Goal: Task Accomplishment & Management: Use online tool/utility

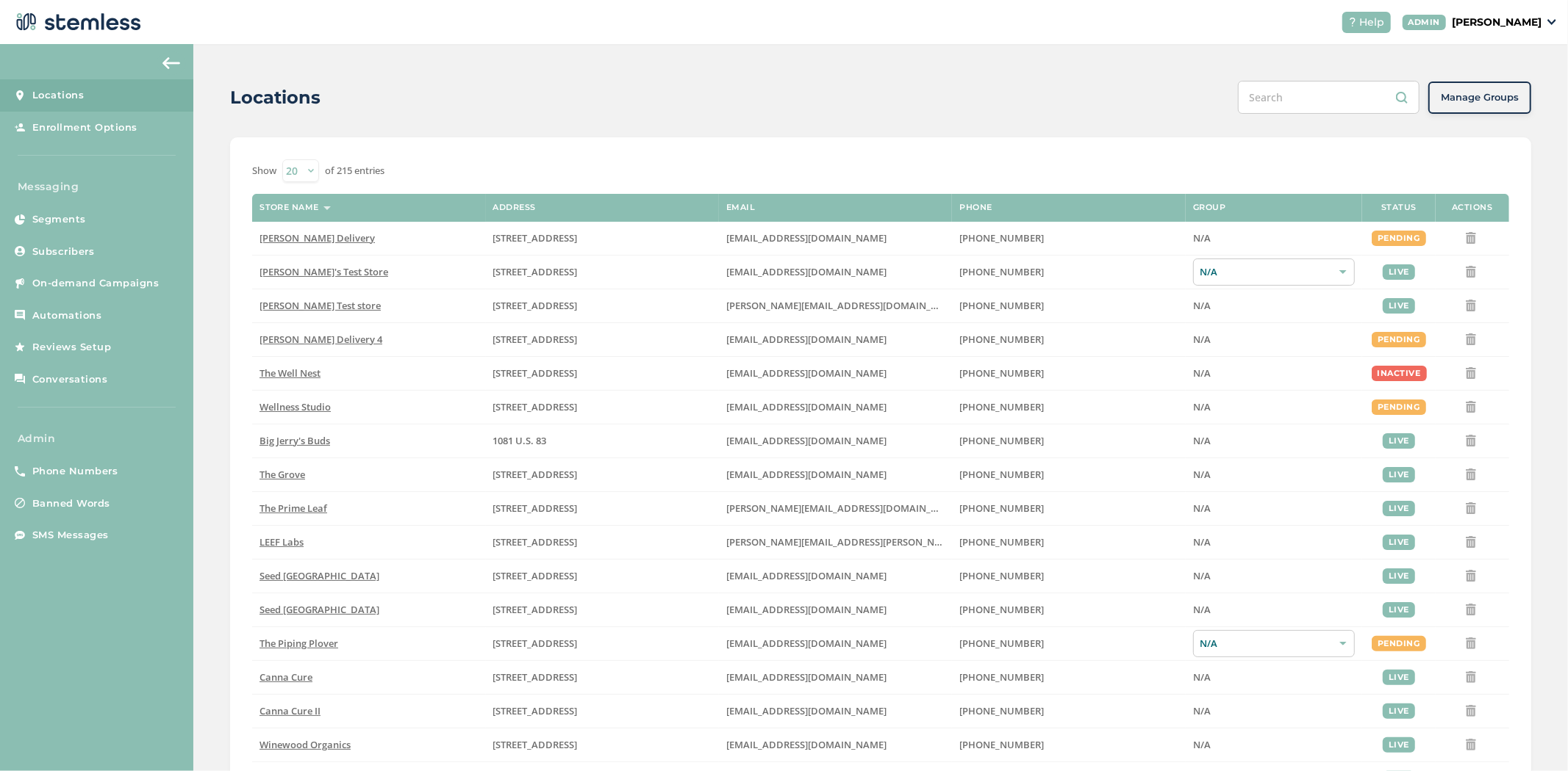
click at [1518, 28] on p "[PERSON_NAME]" at bounding box center [1496, 22] width 90 height 15
click at [1498, 100] on span "Impersonate" at bounding box center [1503, 105] width 72 height 14
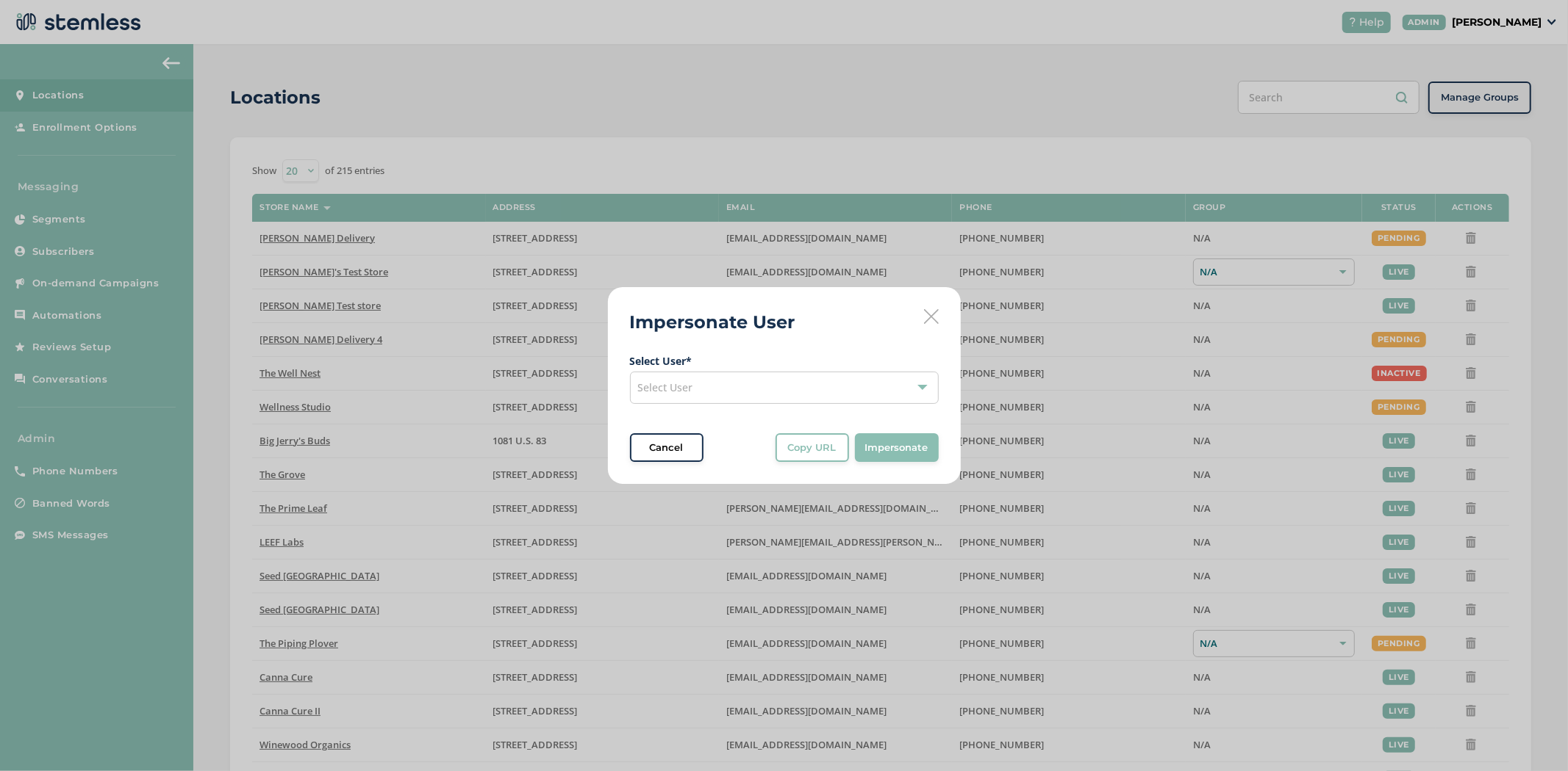
click at [713, 382] on div "Select User" at bounding box center [784, 387] width 308 height 32
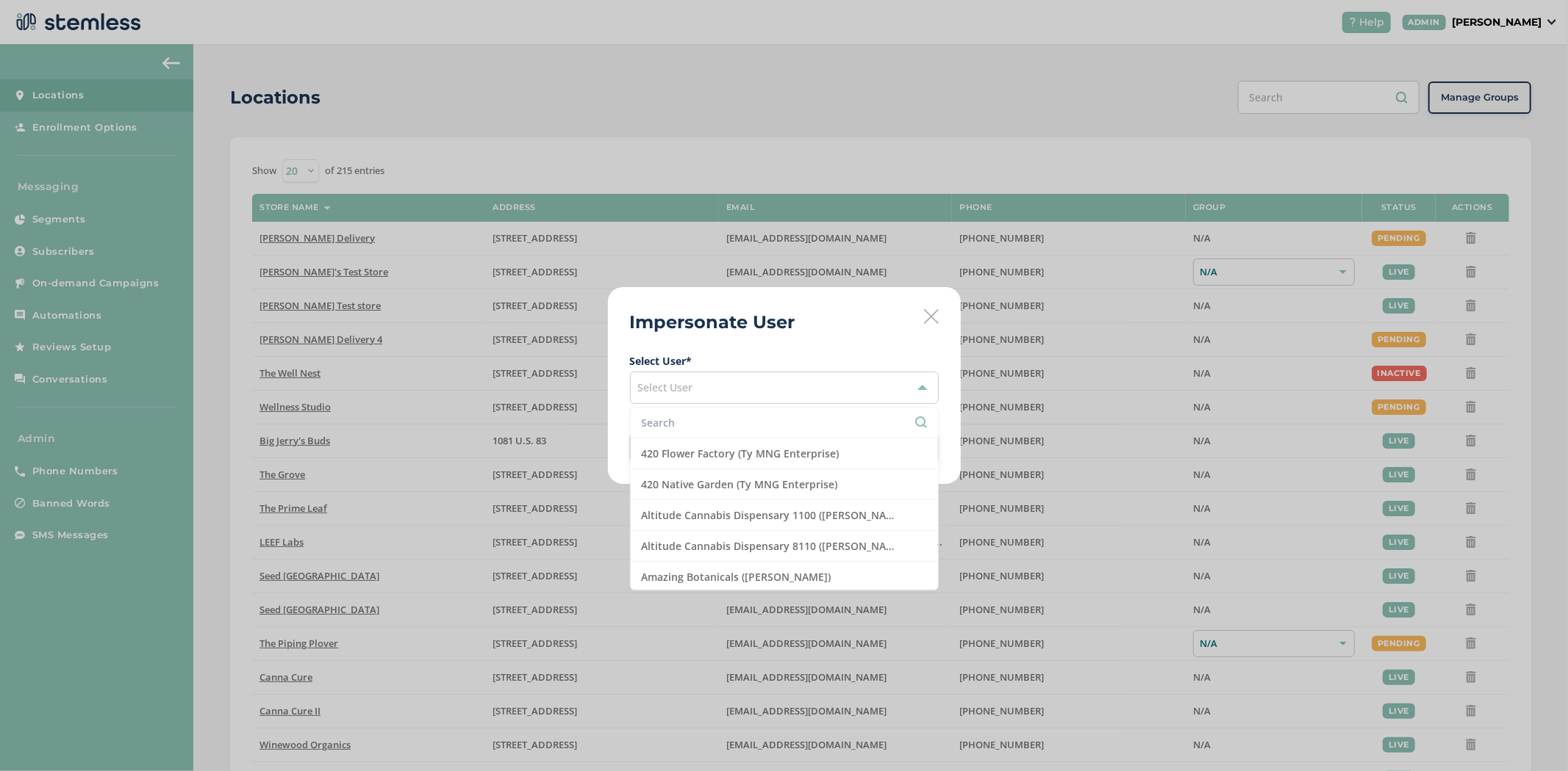
click at [681, 428] on input "text" at bounding box center [784, 422] width 285 height 15
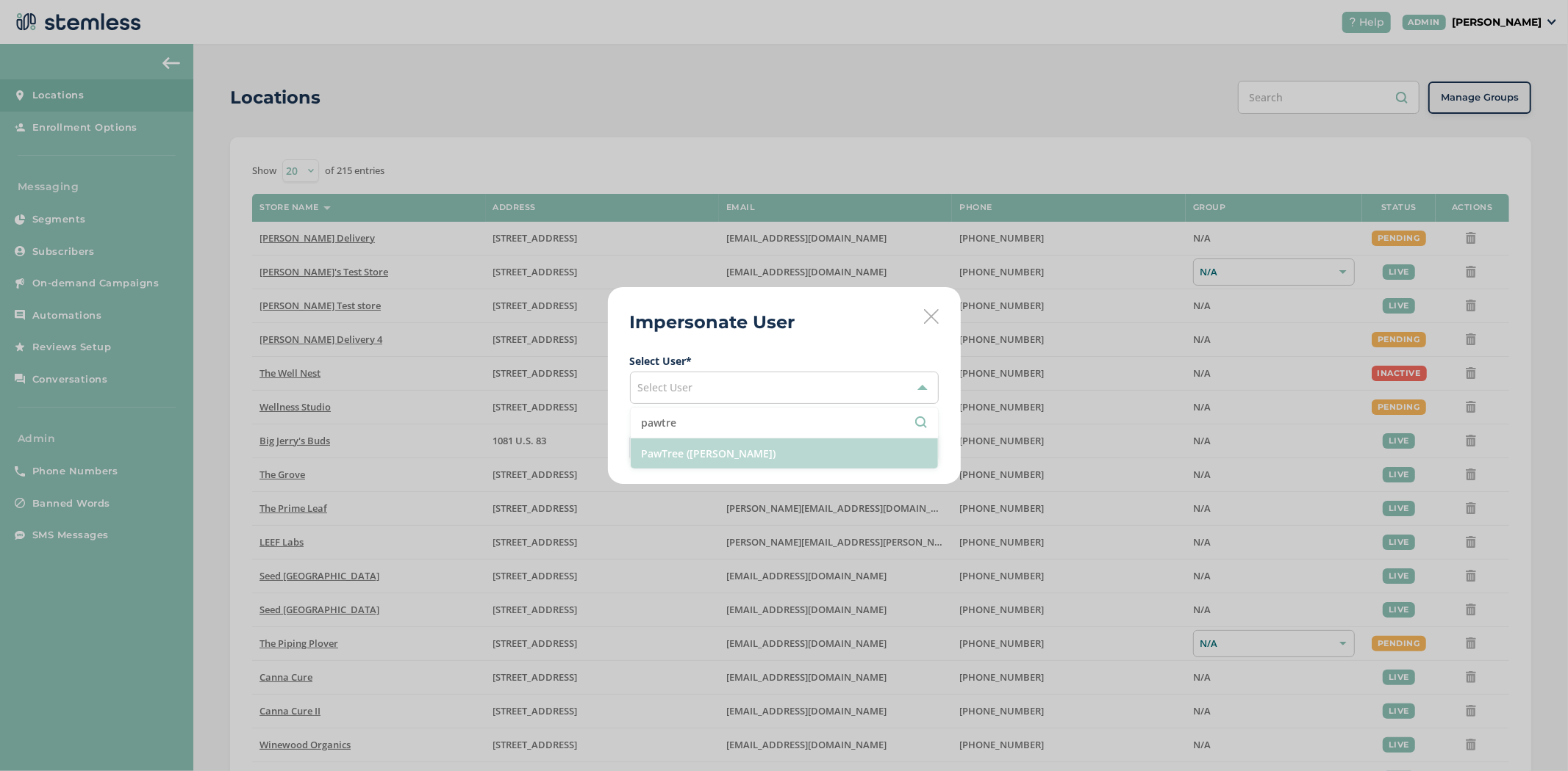
type input "pawtre"
click at [679, 457] on li "PawTree ([PERSON_NAME])" at bounding box center [784, 454] width 307 height 30
click at [894, 446] on span "Impersonate" at bounding box center [896, 448] width 63 height 14
